Goal: Information Seeking & Learning: Learn about a topic

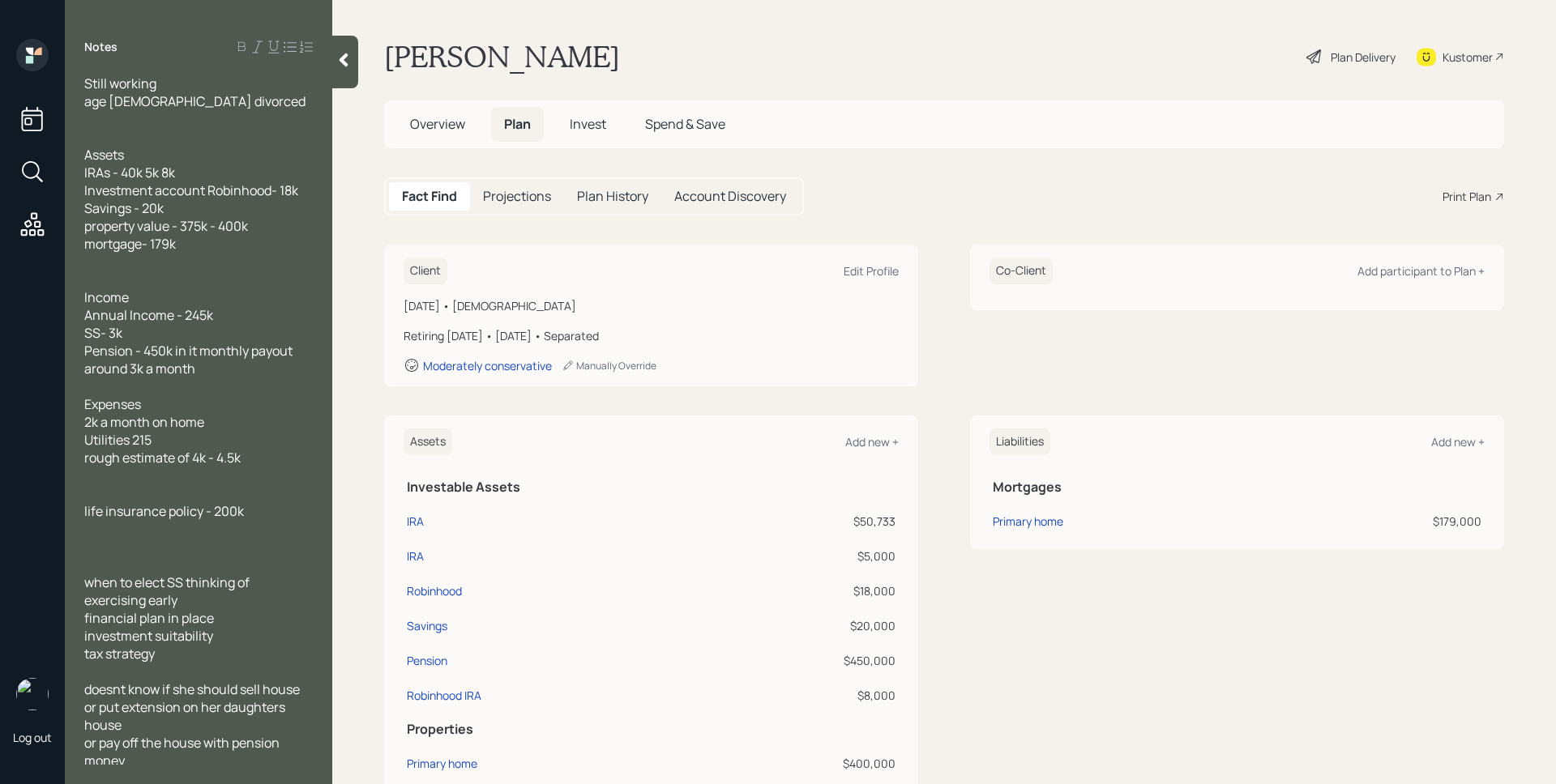
scroll to position [5, 0]
click at [586, 134] on h5 "Invest" at bounding box center [588, 124] width 62 height 35
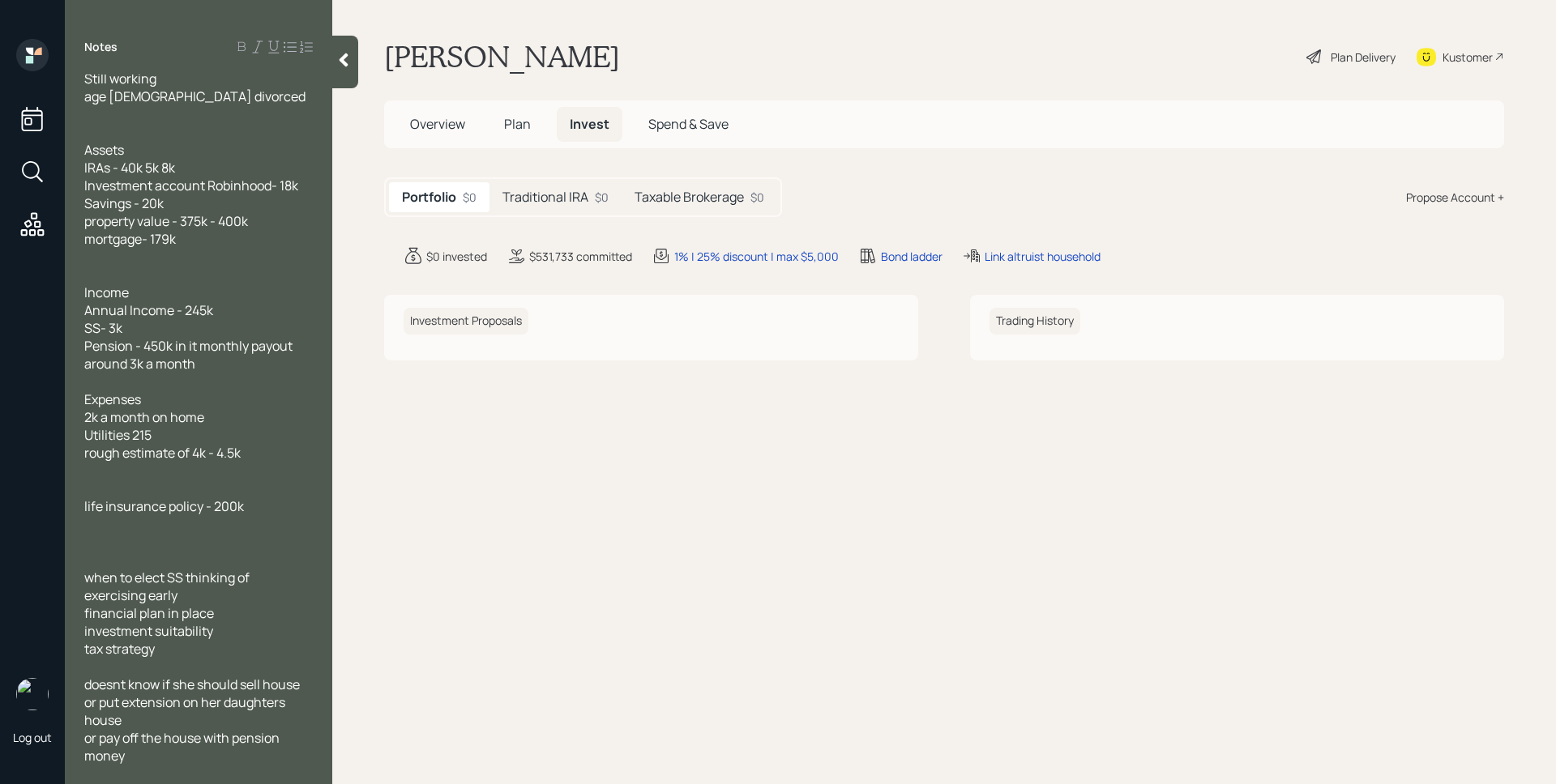
click at [564, 174] on main "Cathy Mccullough Plan Delivery Kustomer Overview Plan Invest Spend & Save Portf…" at bounding box center [943, 392] width 1223 height 784
click at [567, 189] on h5 "Traditional IRA" at bounding box center [545, 197] width 86 height 16
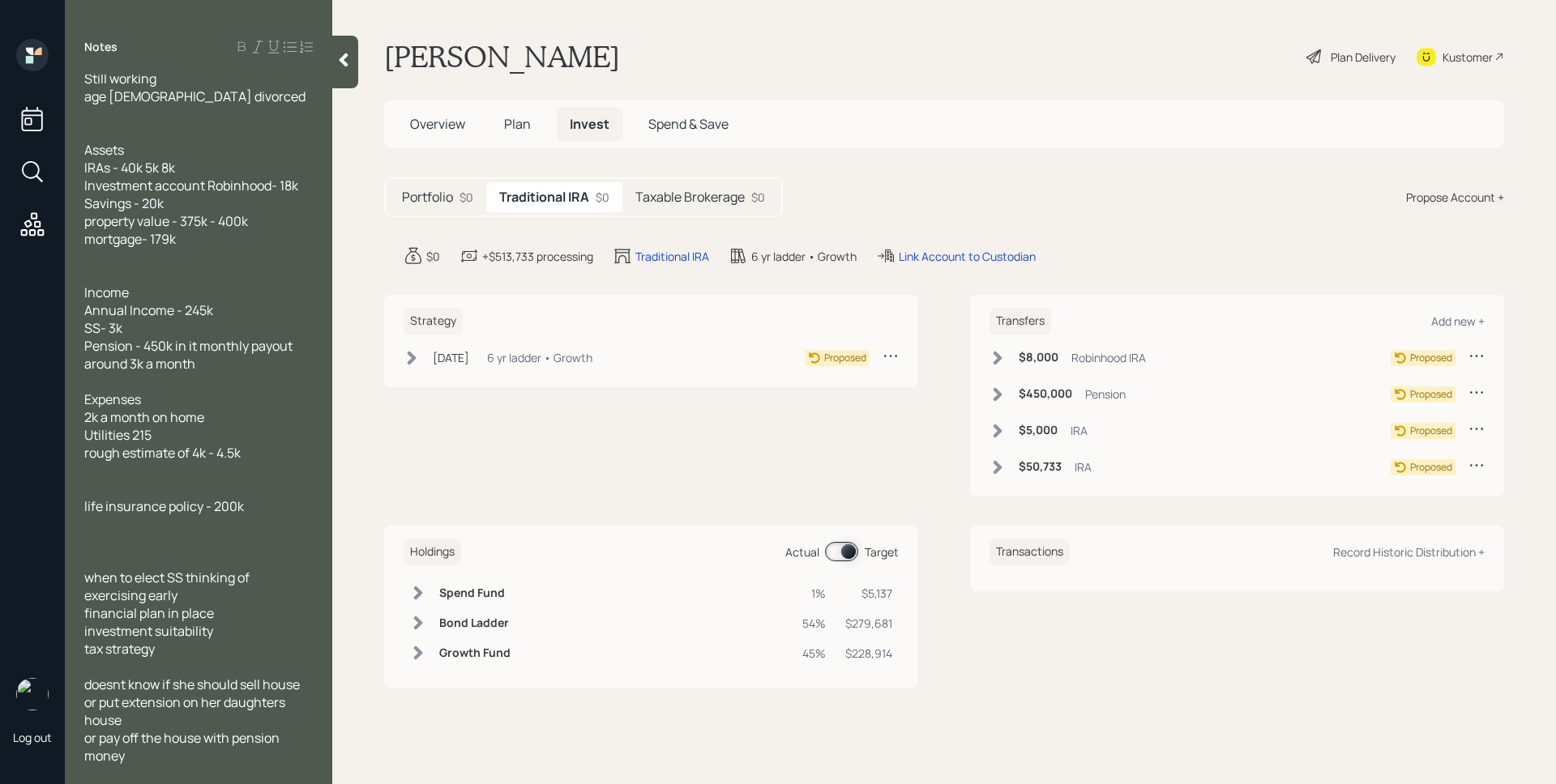
click at [724, 196] on h5 "Taxable Brokerage" at bounding box center [690, 197] width 110 height 16
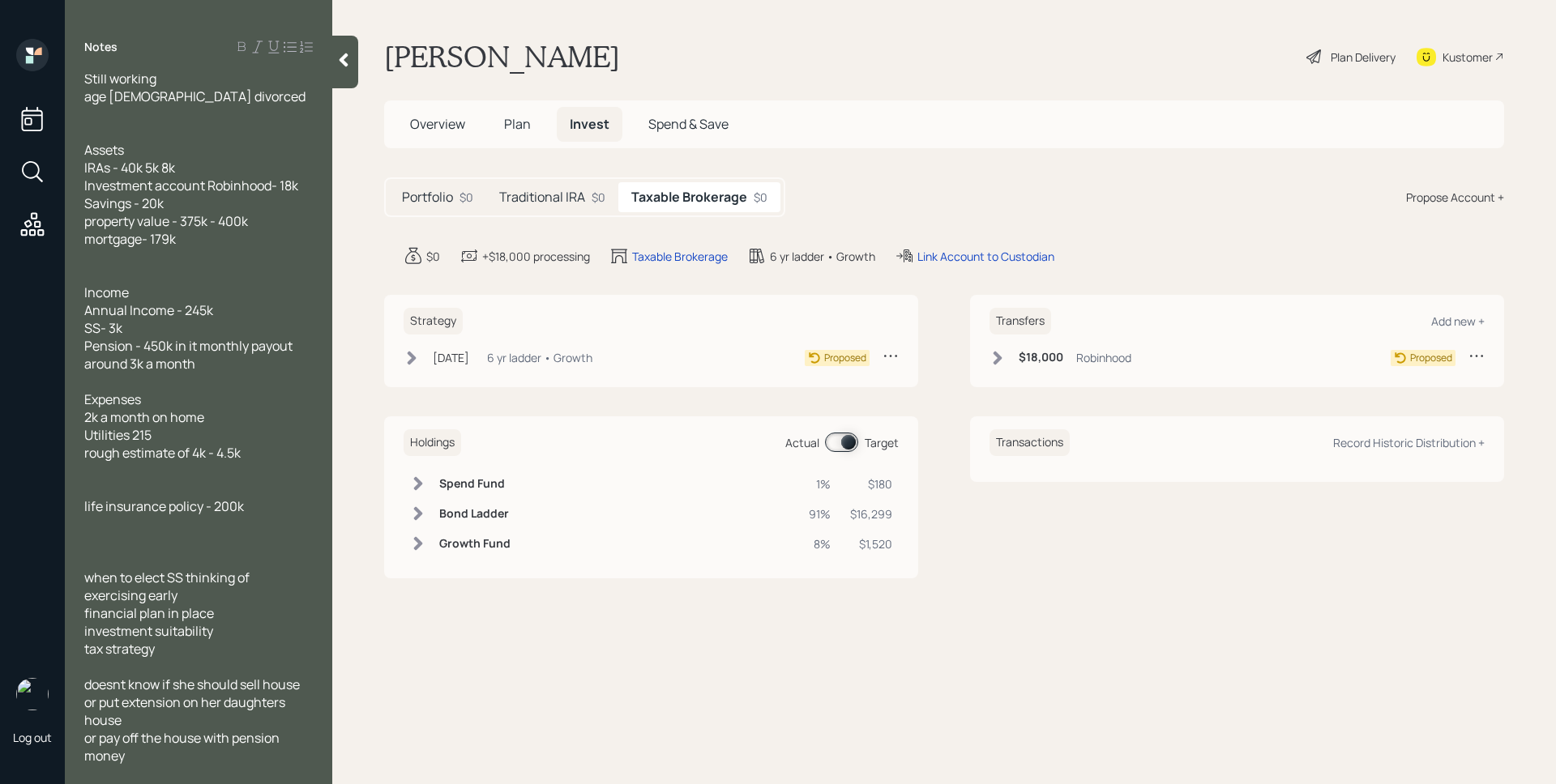
click at [560, 189] on h5 "Traditional IRA" at bounding box center [541, 197] width 86 height 16
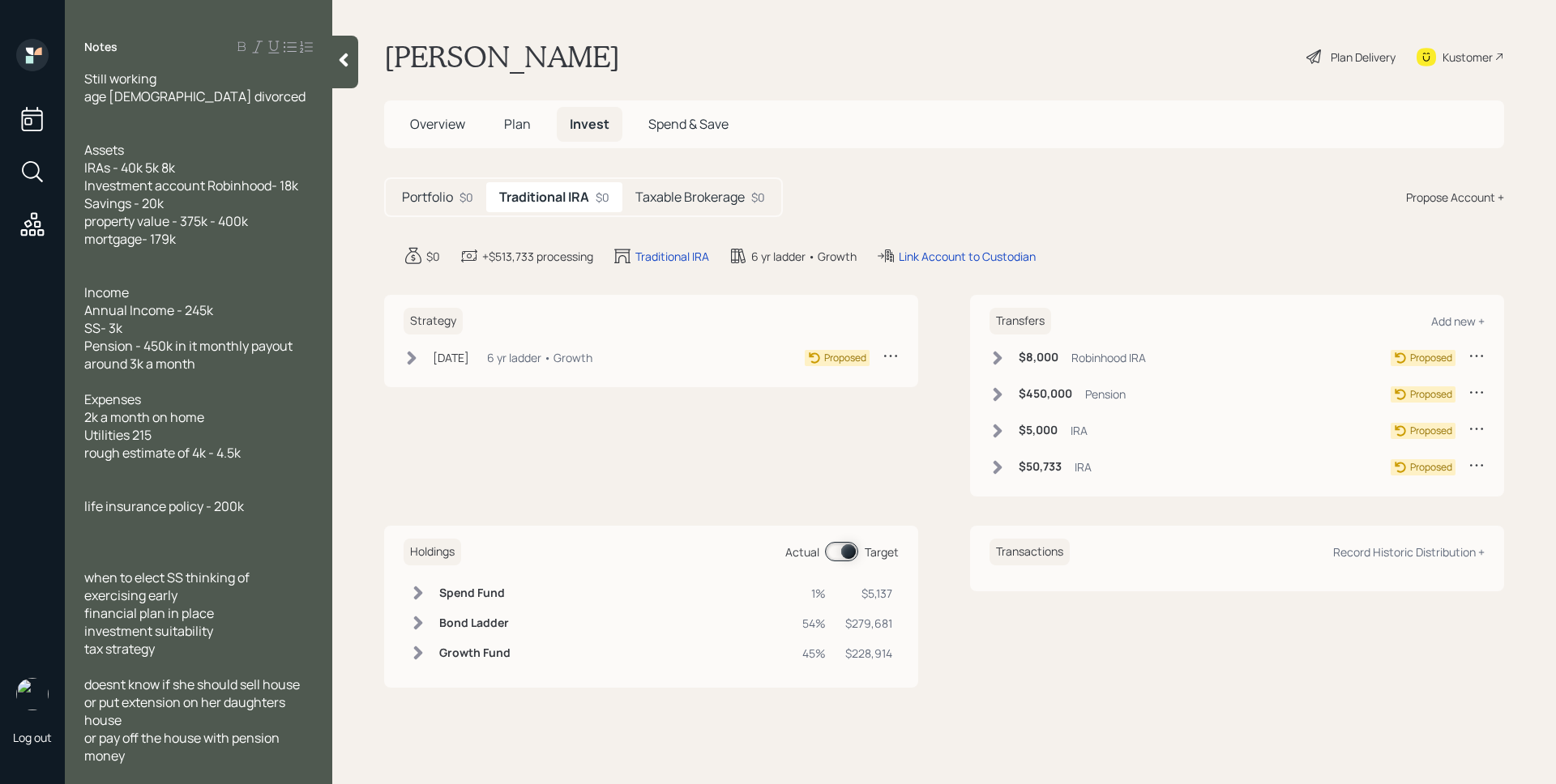
click at [412, 190] on h5 "Portfolio" at bounding box center [427, 197] width 51 height 16
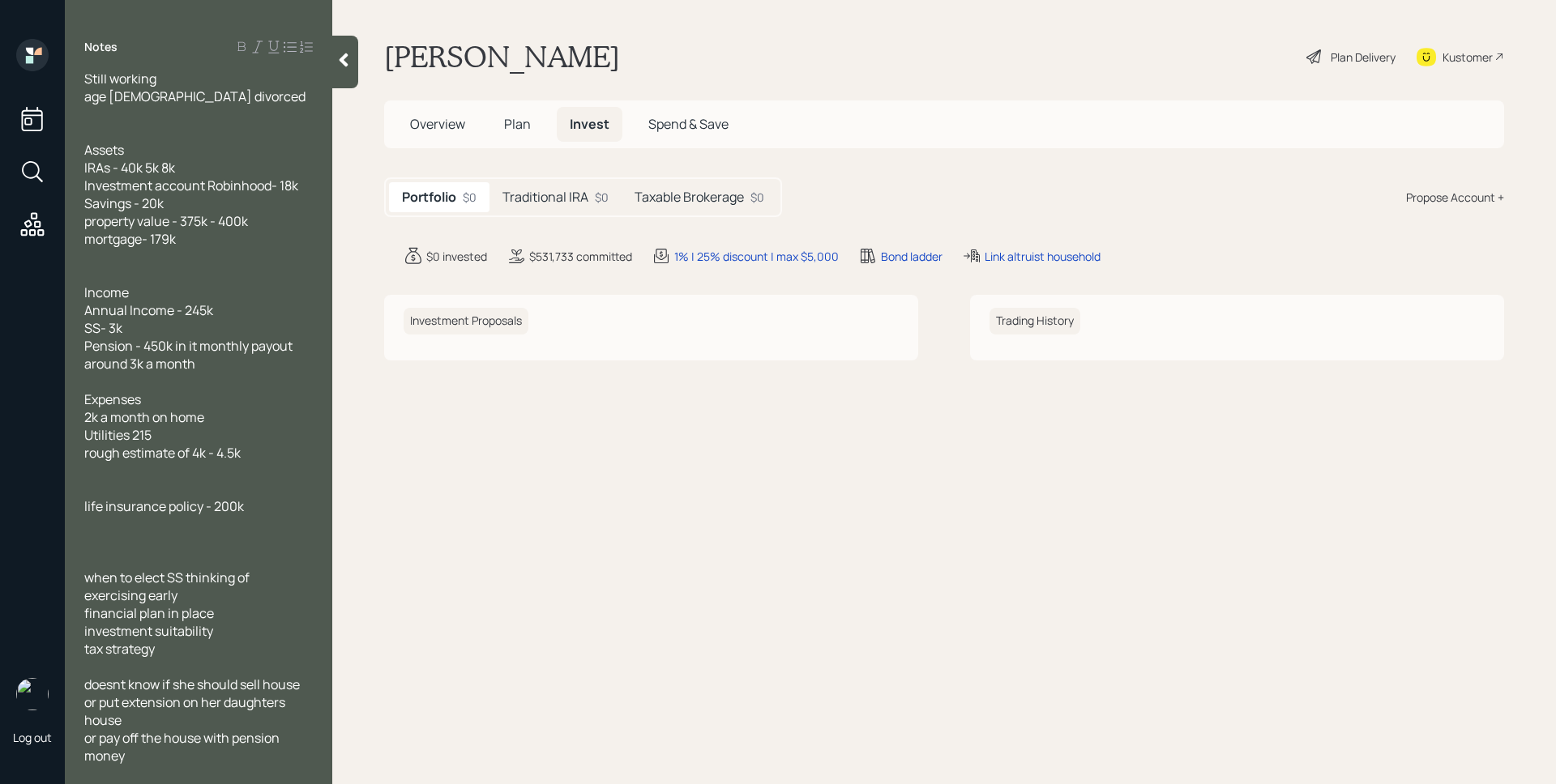
click at [1345, 63] on div "Plan Delivery" at bounding box center [1362, 57] width 65 height 17
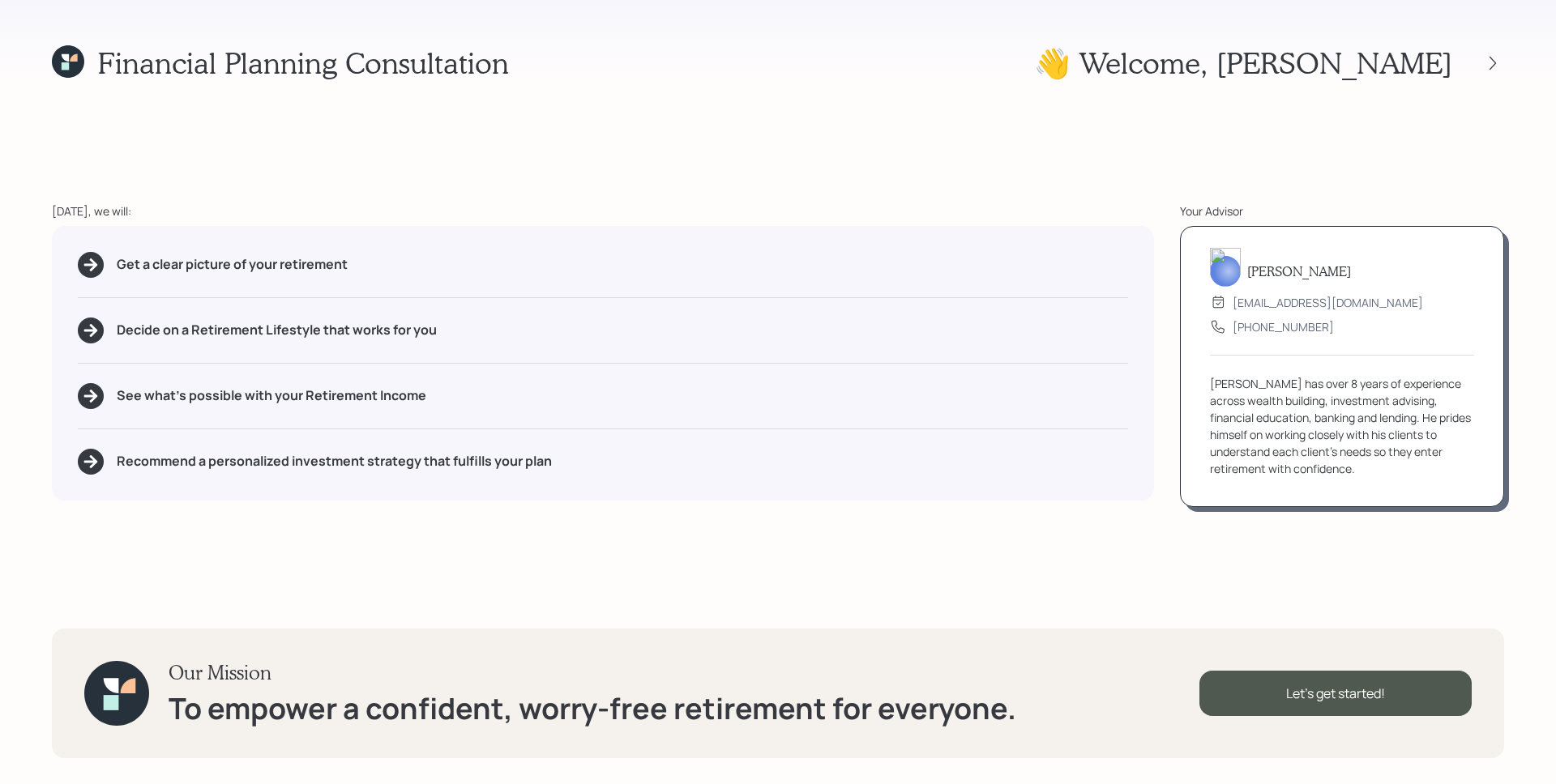
click at [1503, 57] on div at bounding box center [1492, 63] width 22 height 22
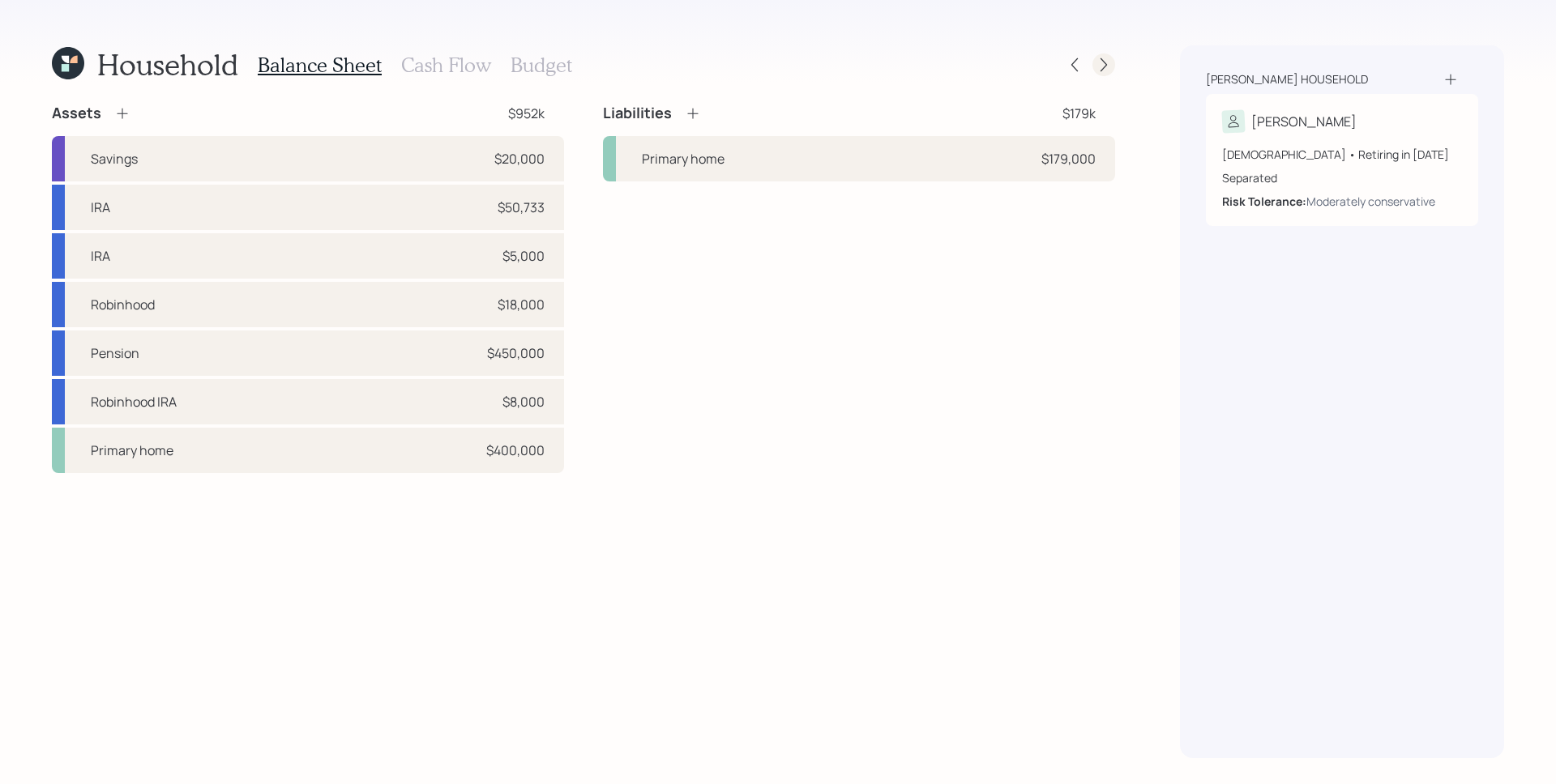
click at [1106, 64] on icon at bounding box center [1103, 65] width 6 height 14
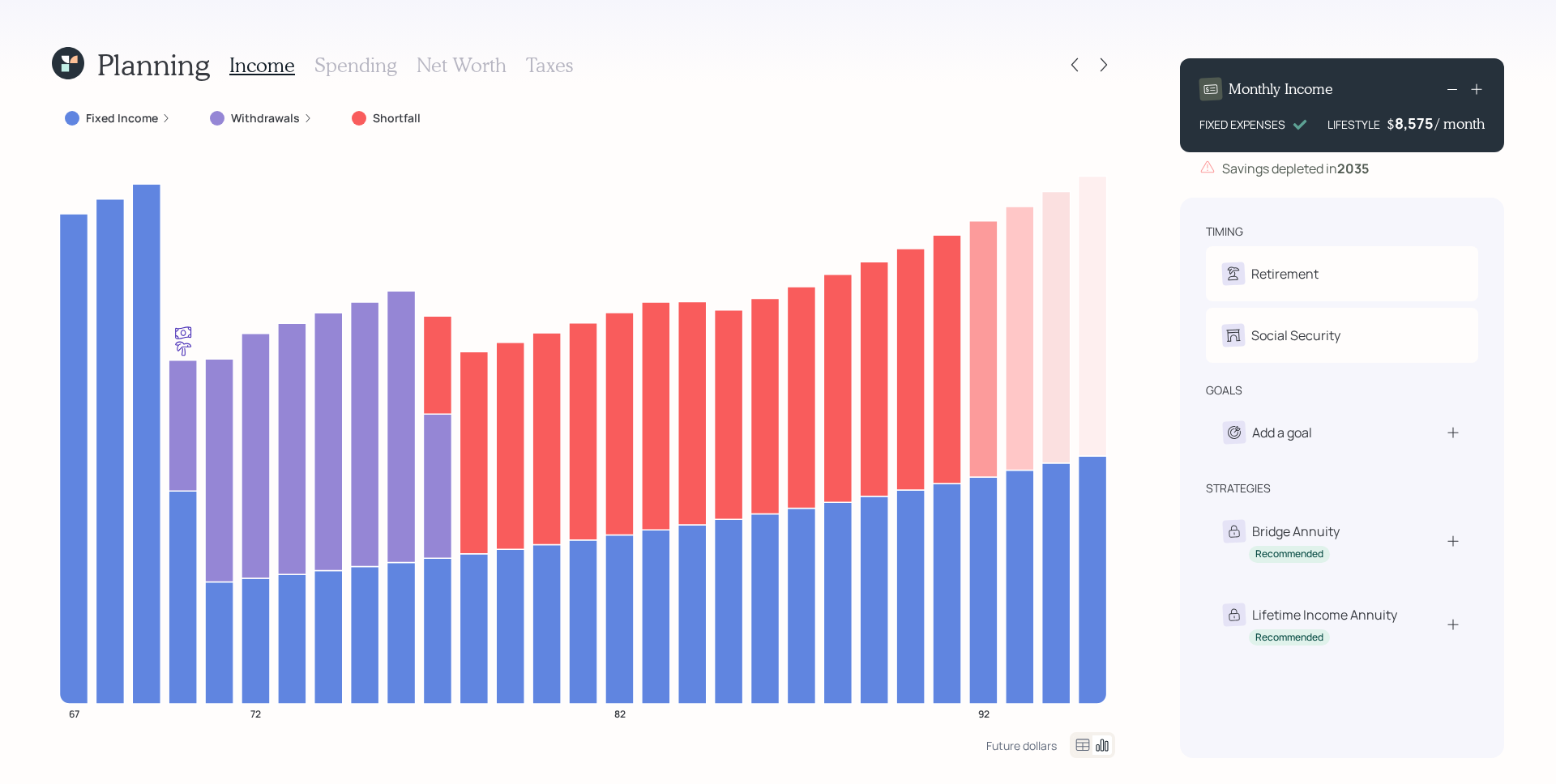
click at [290, 112] on label "Withdrawals" at bounding box center [265, 118] width 69 height 16
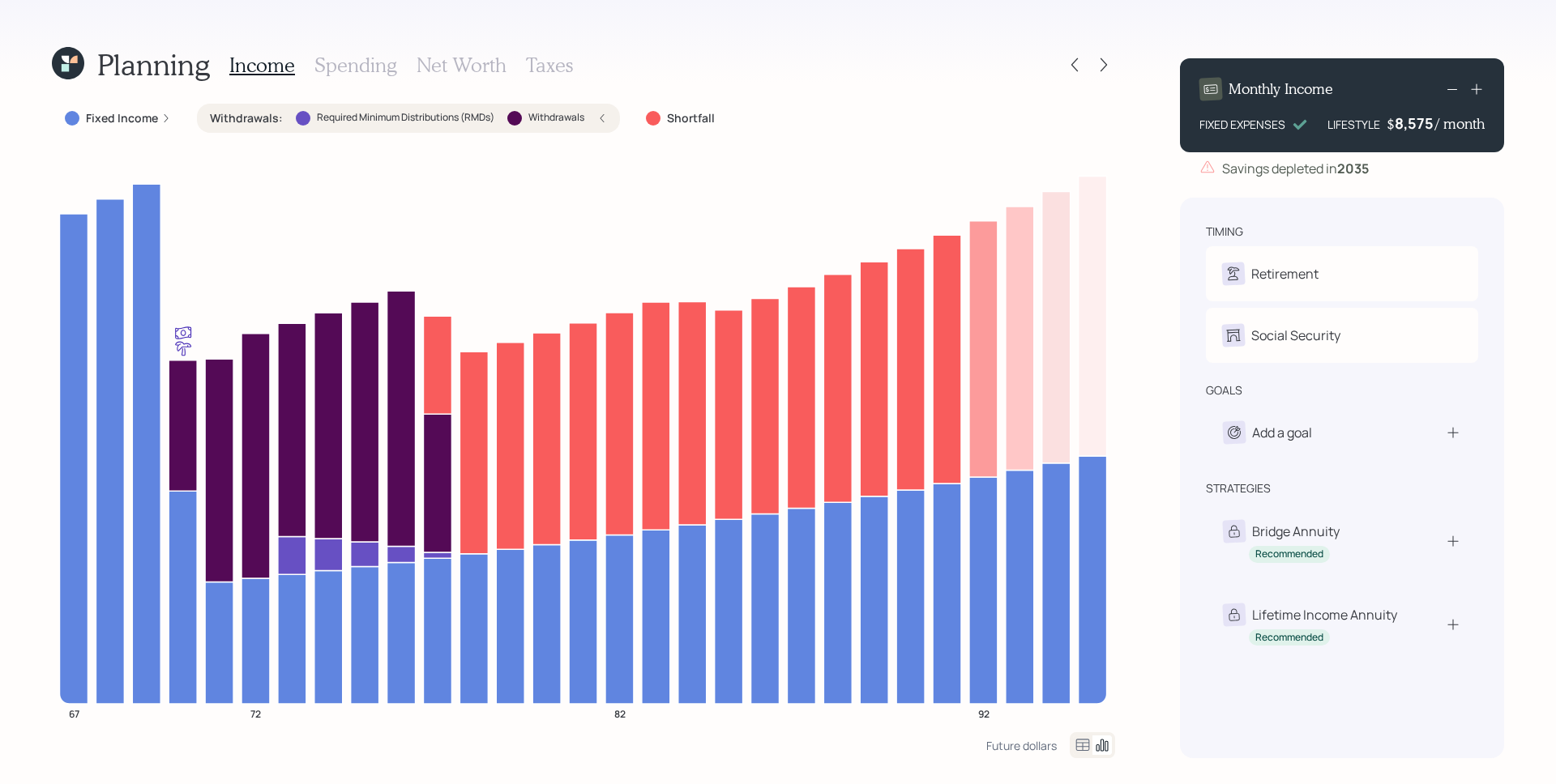
click at [603, 120] on icon at bounding box center [602, 118] width 10 height 10
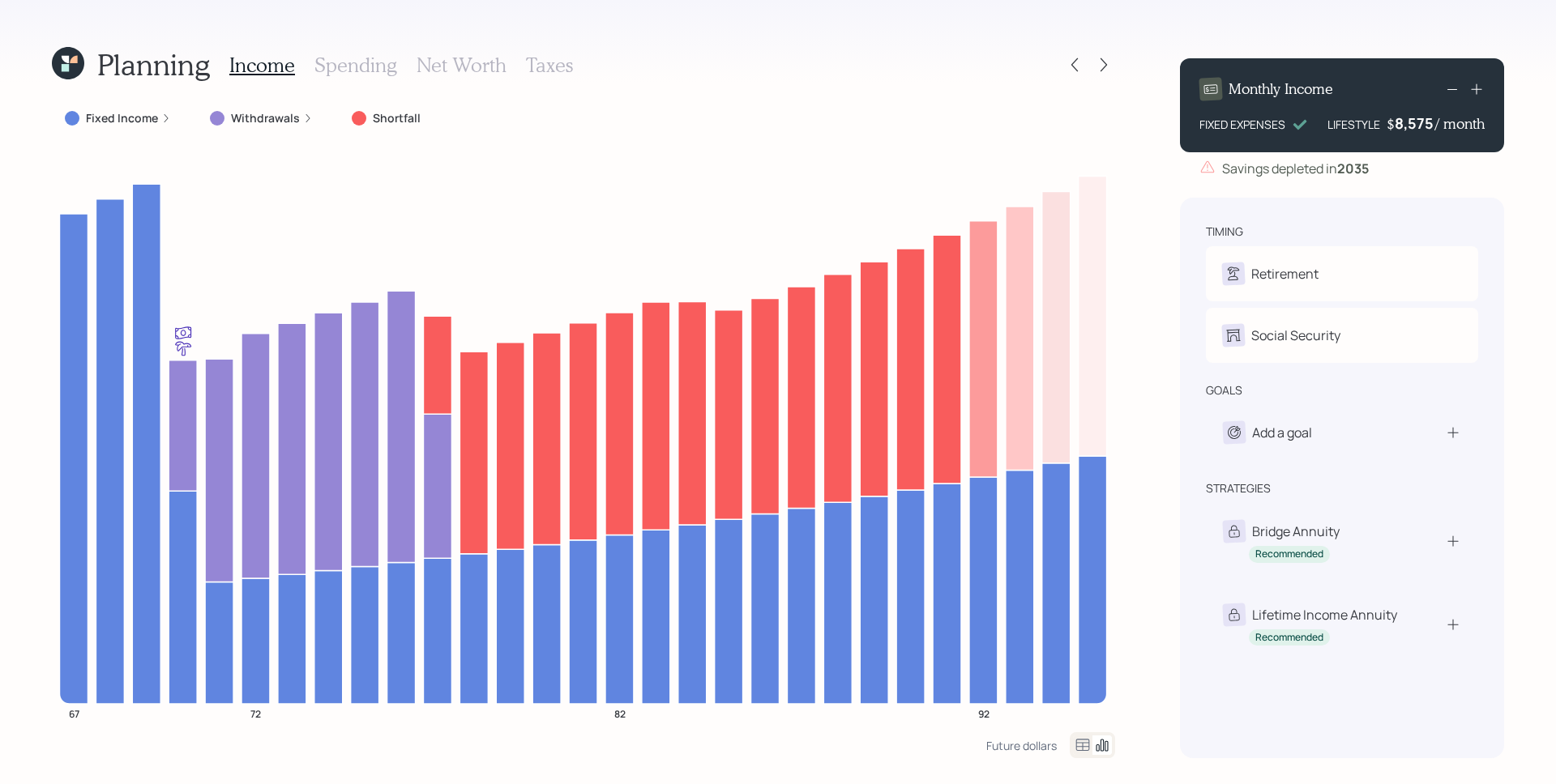
click at [158, 115] on div "Fixed Income" at bounding box center [118, 118] width 106 height 16
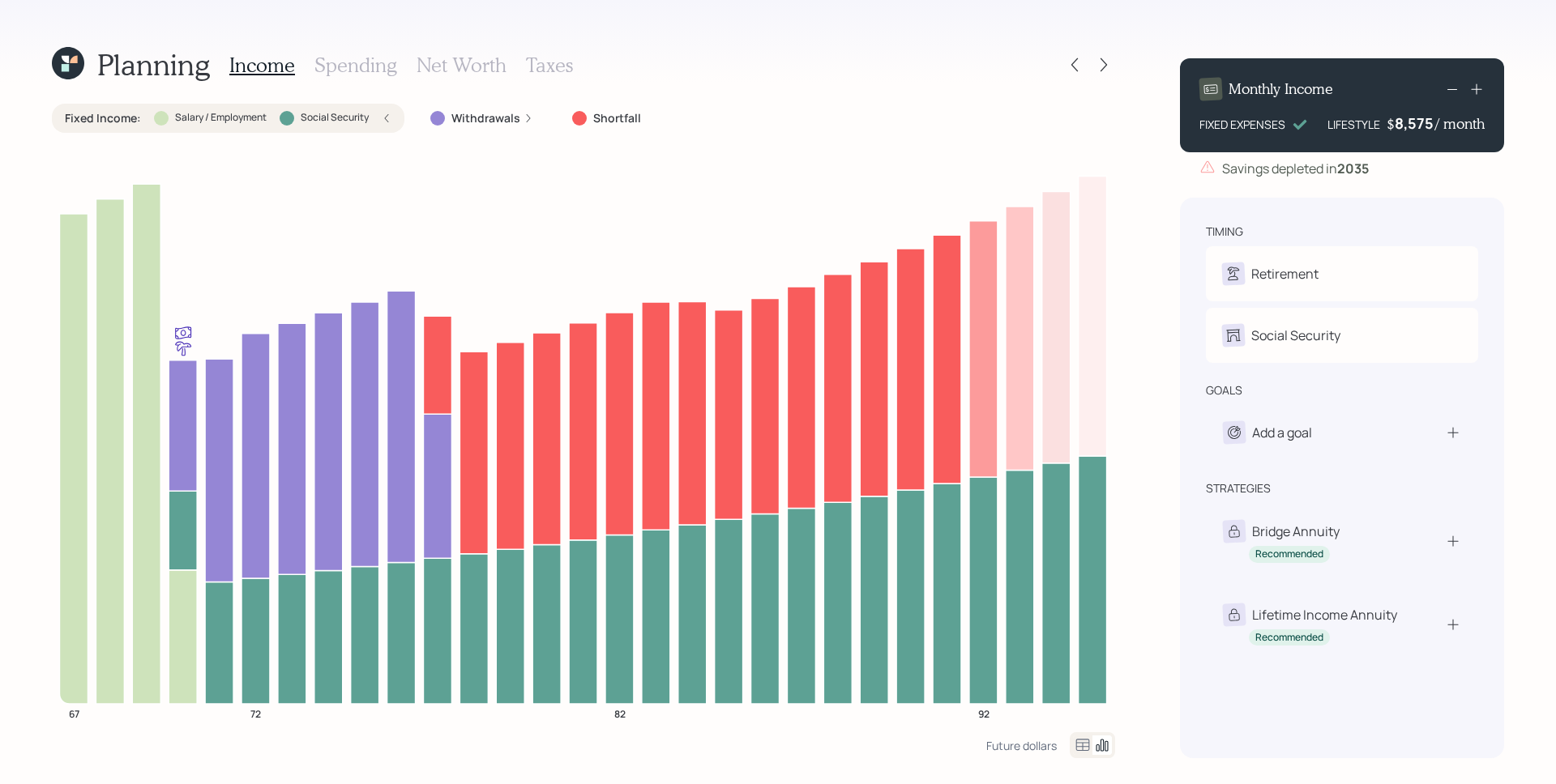
click at [54, 57] on icon at bounding box center [67, 62] width 32 height 32
